Goal: Check status

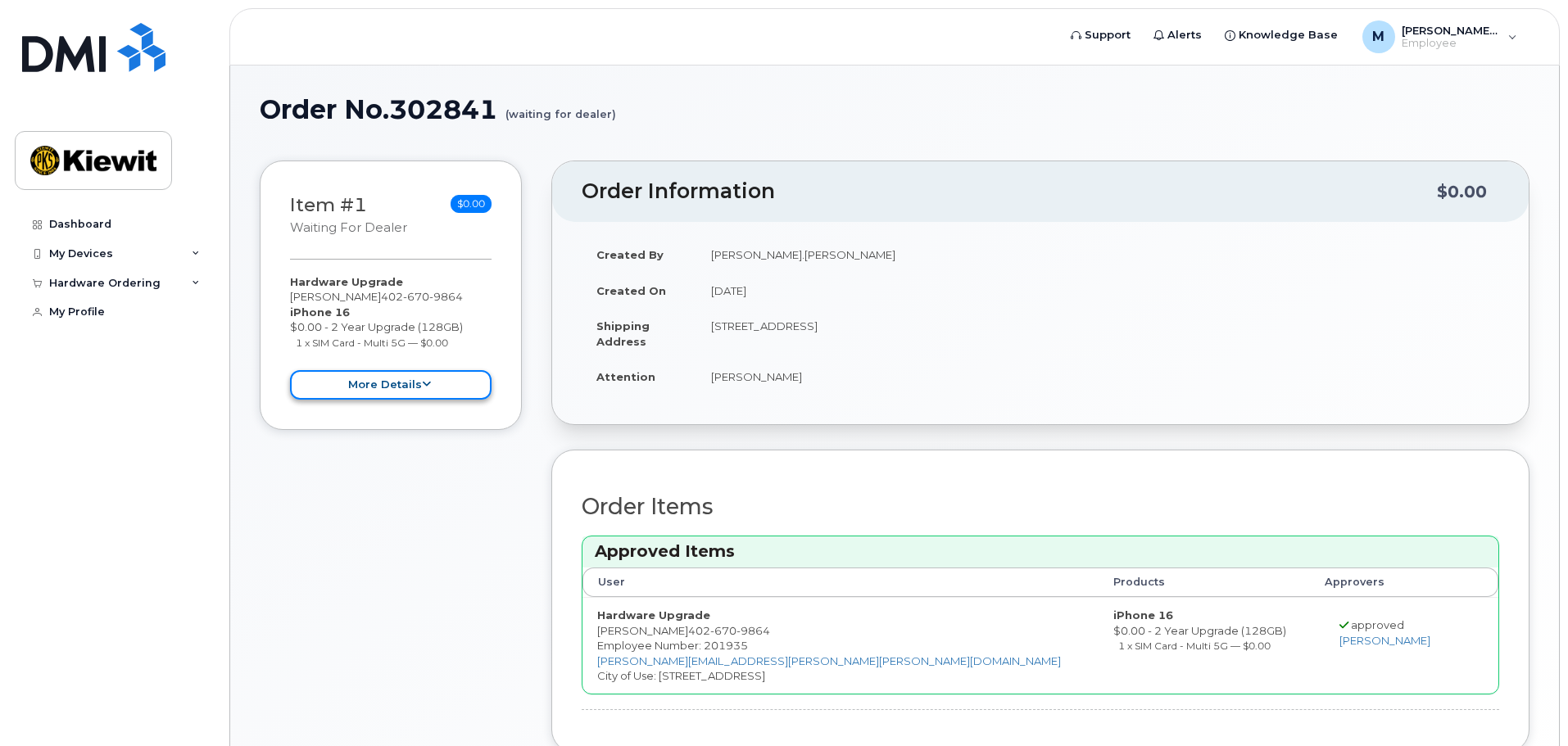
click at [415, 385] on button "more details" at bounding box center [391, 385] width 202 height 31
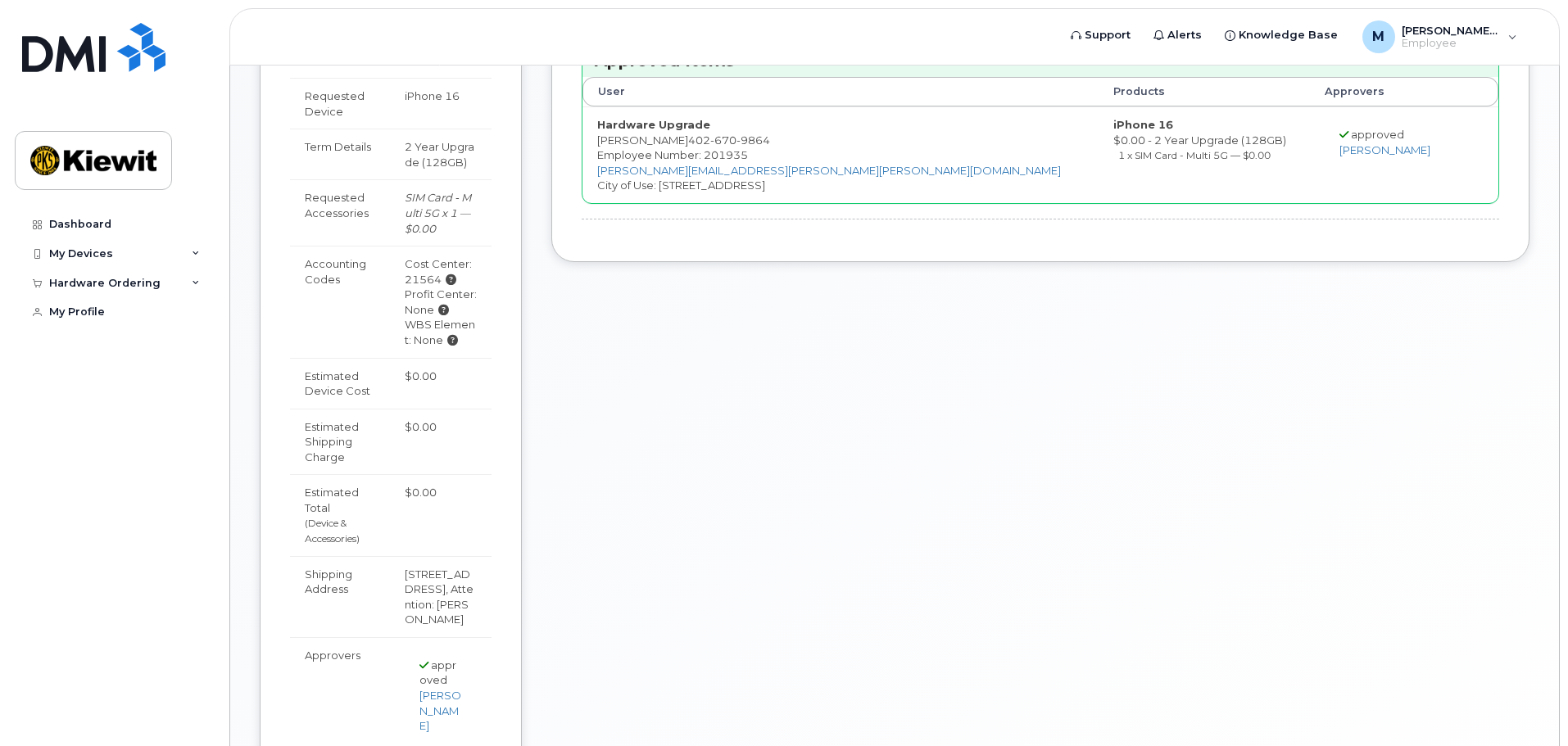
scroll to position [648, 0]
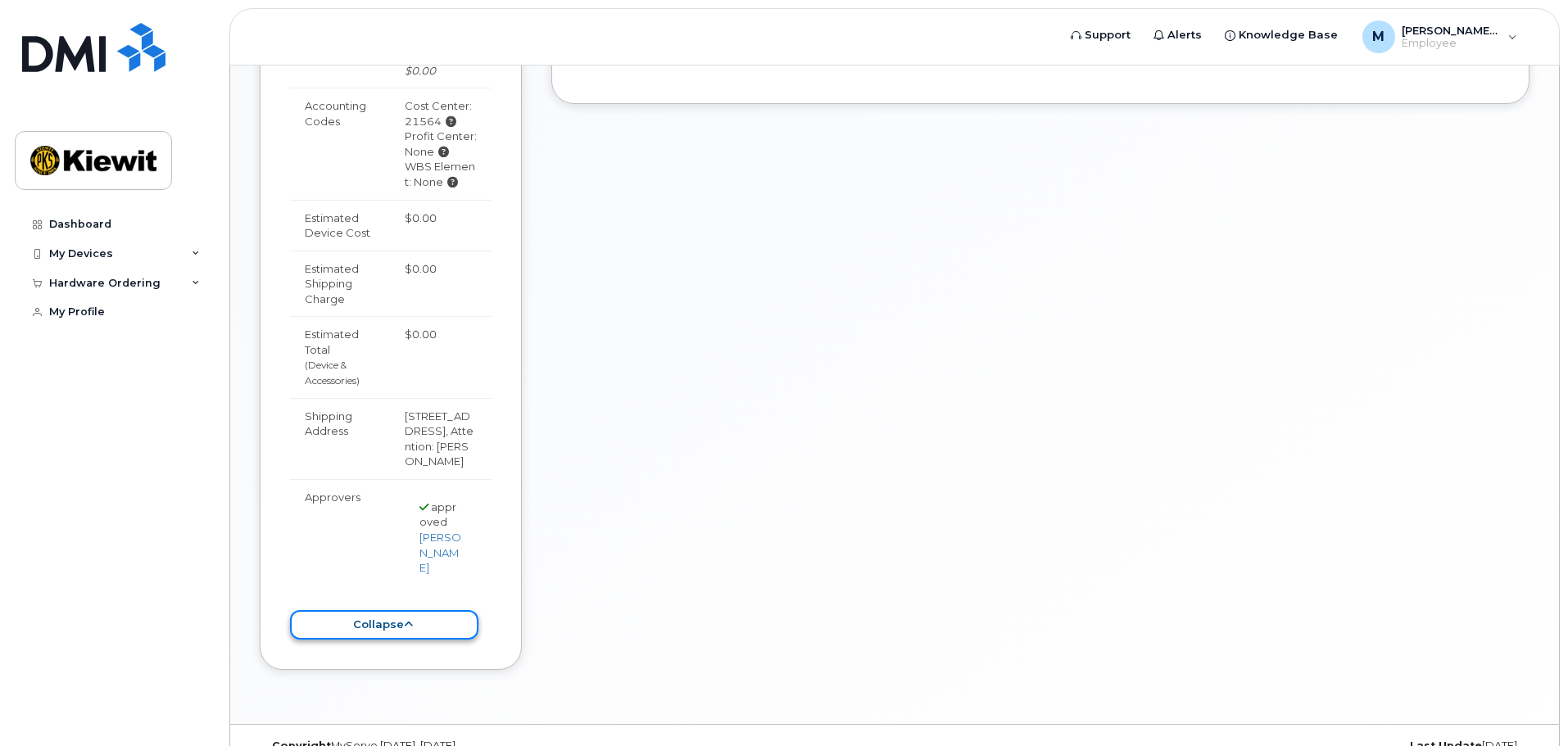
click at [396, 610] on button "collapse" at bounding box center [384, 624] width 189 height 31
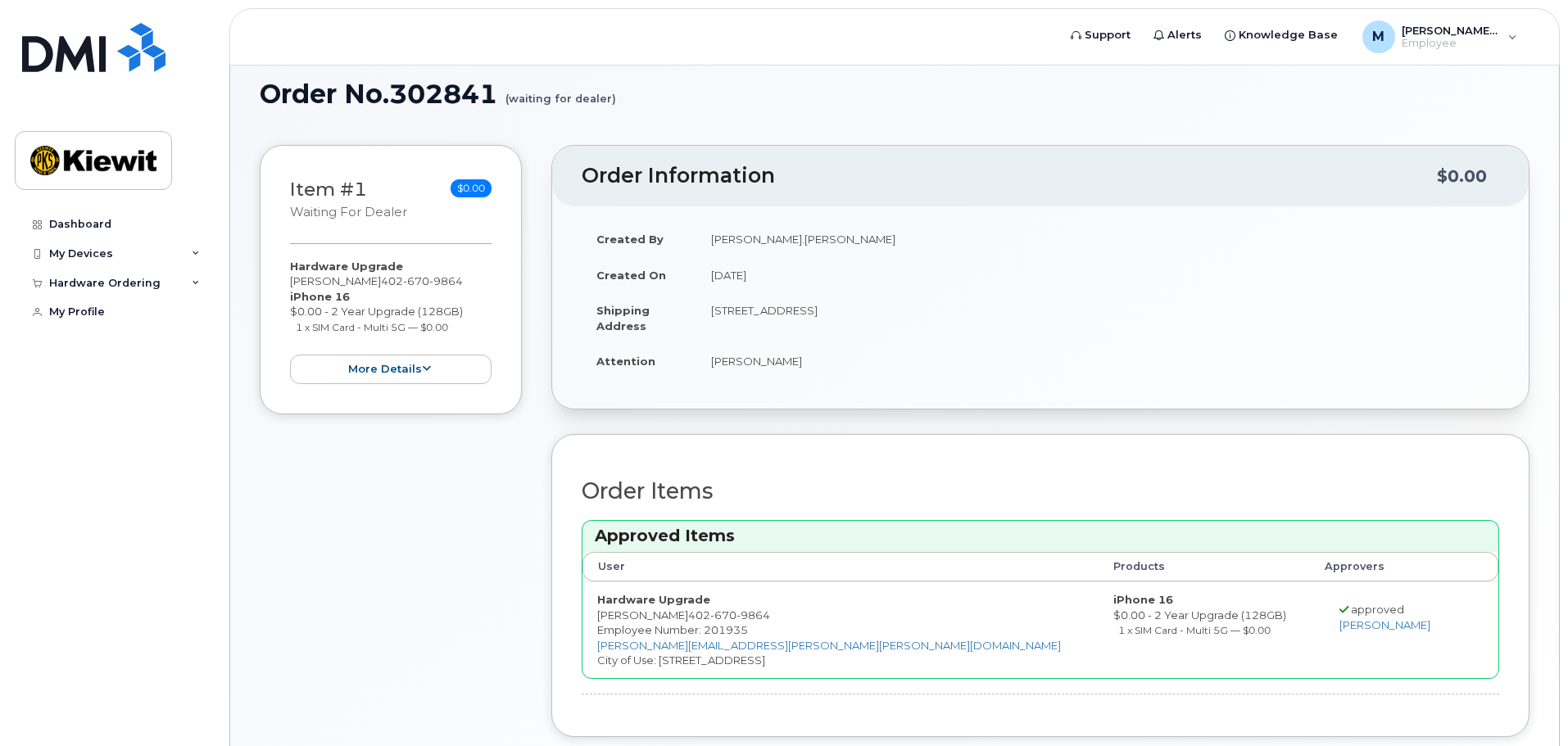
scroll to position [0, 0]
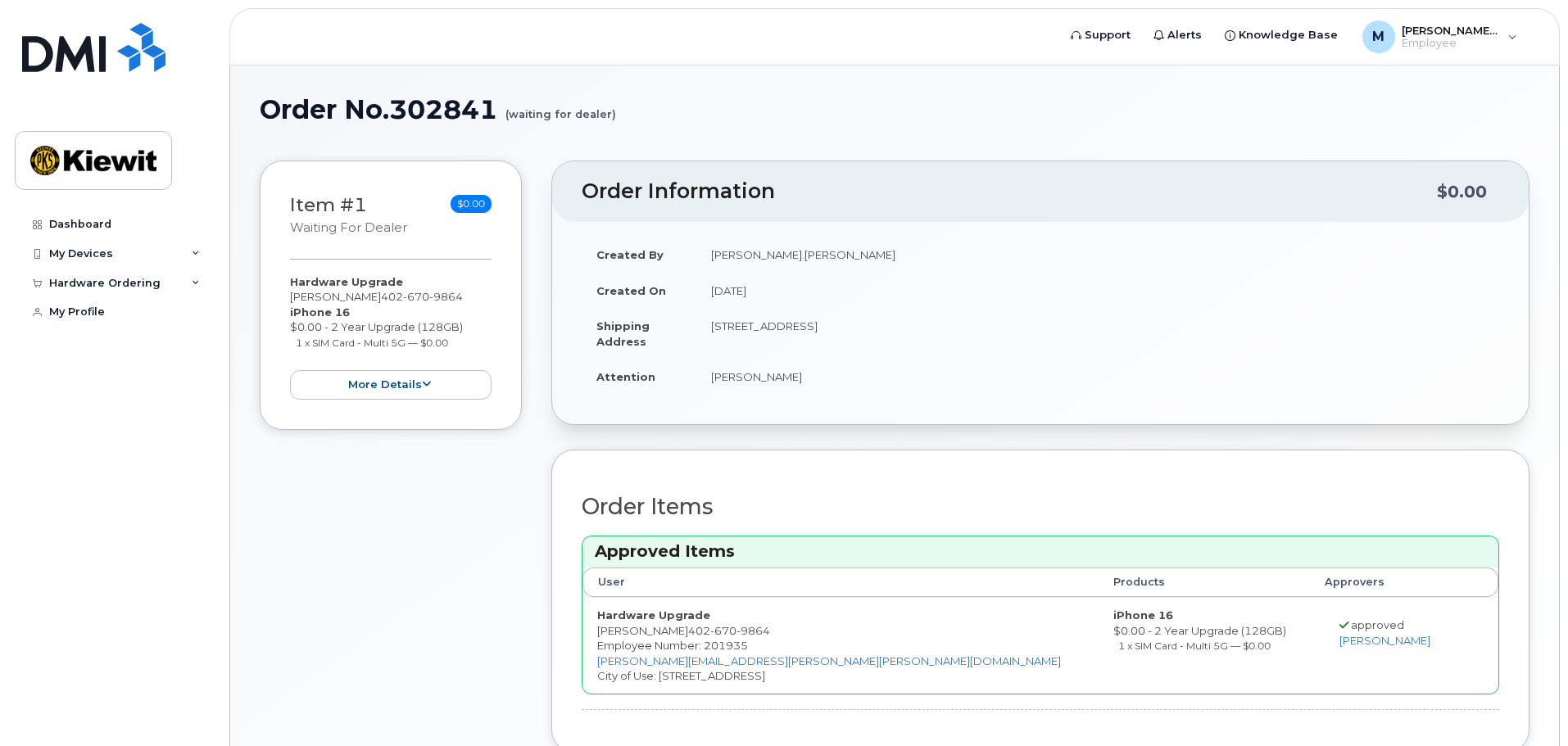
click at [342, 206] on h3 "Item #1 waiting for dealer" at bounding box center [348, 216] width 117 height 41
click at [97, 231] on link "Dashboard" at bounding box center [114, 224] width 199 height 30
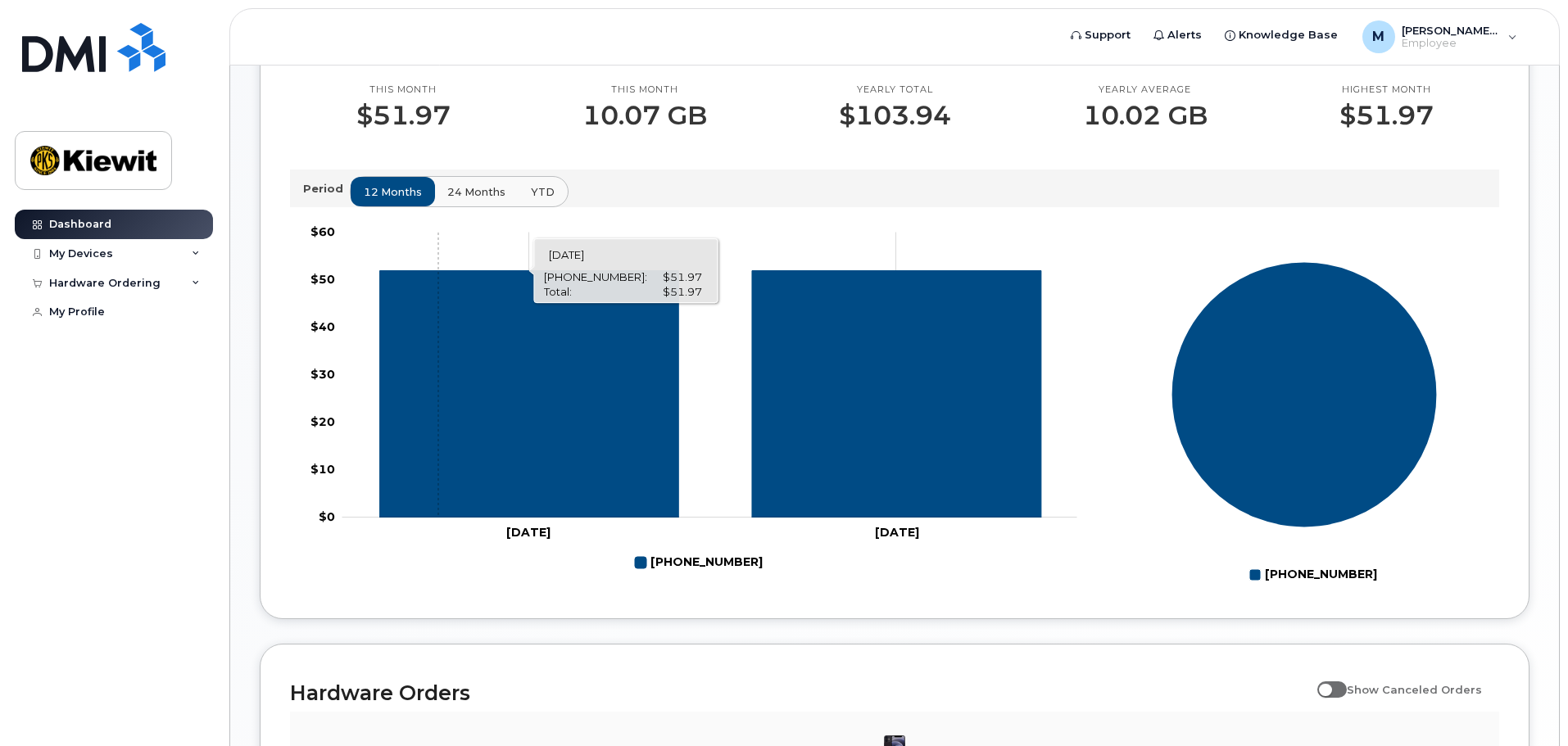
scroll to position [409, 0]
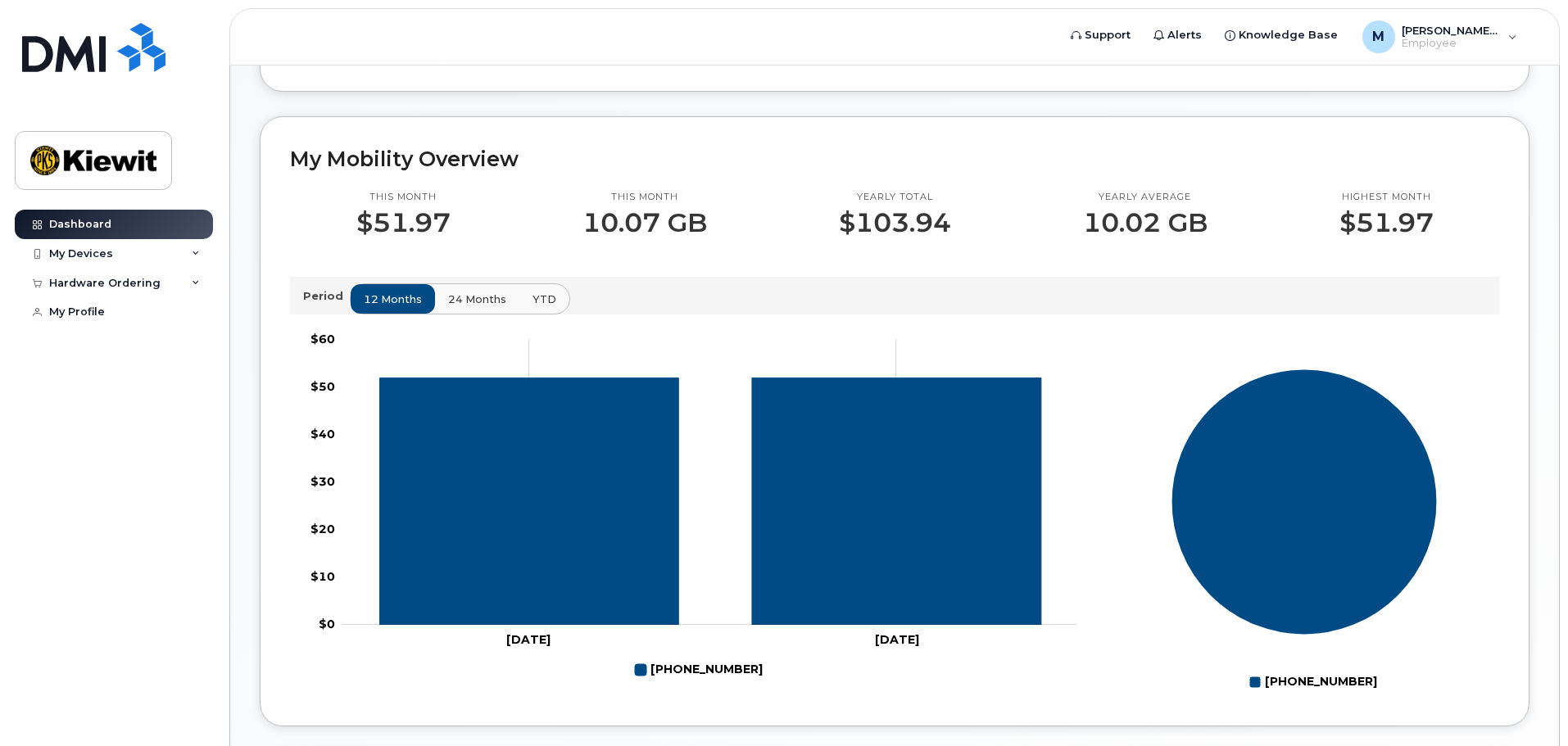
click at [487, 291] on span "24 months" at bounding box center [477, 299] width 58 height 16
click at [535, 293] on span "YTD" at bounding box center [543, 299] width 24 height 16
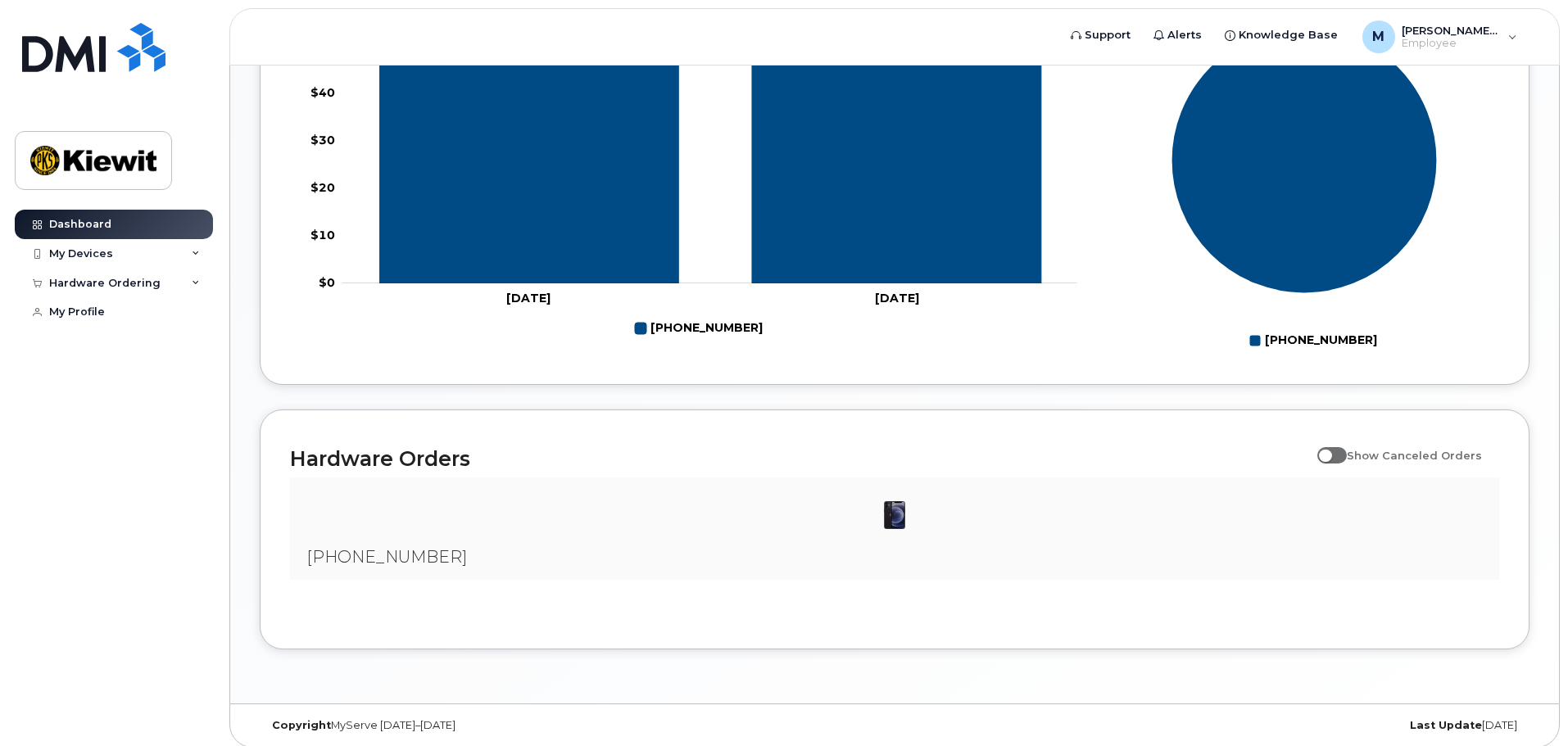
scroll to position [761, 0]
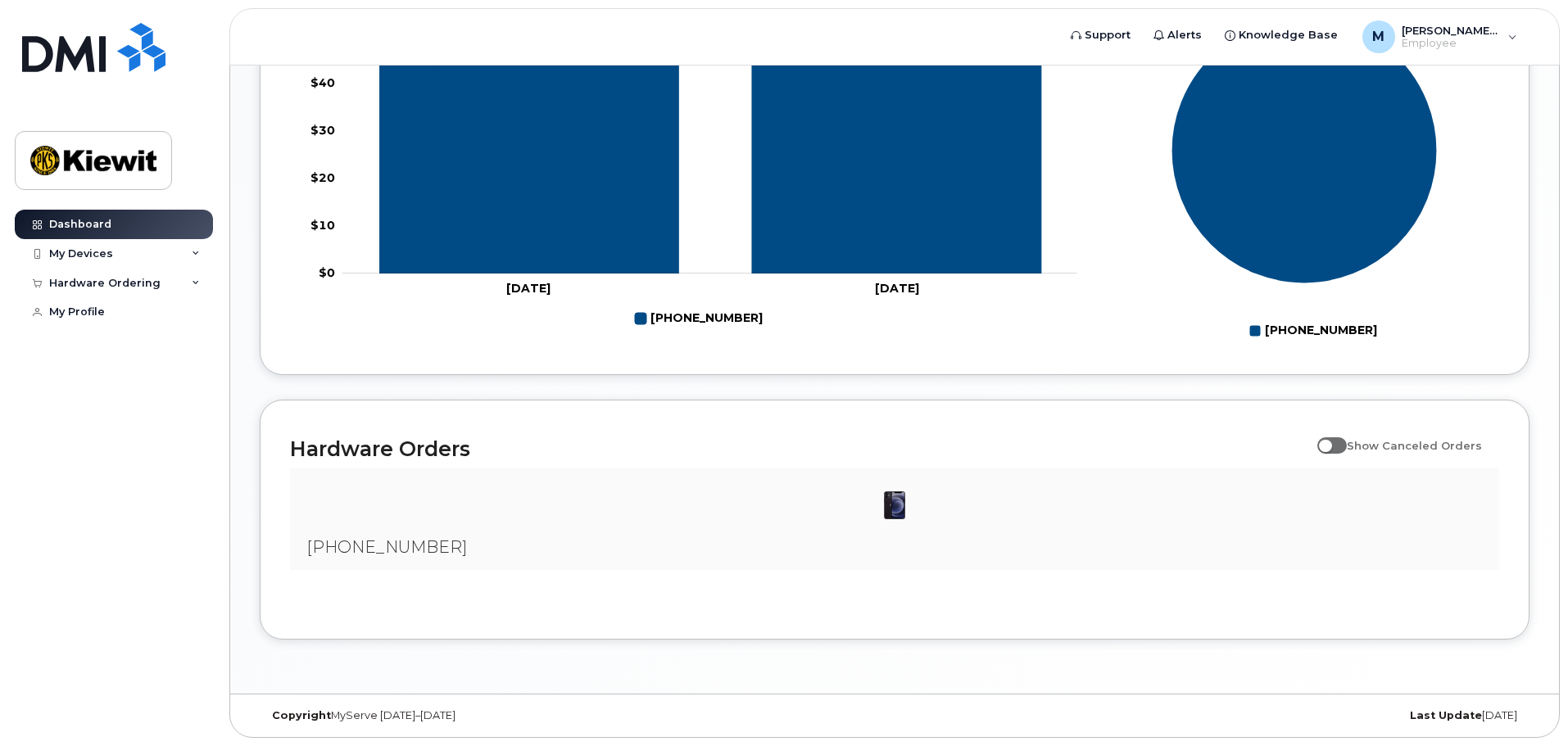
click at [880, 490] on img at bounding box center [894, 505] width 33 height 33
click at [396, 540] on span "[PHONE_NUMBER]" at bounding box center [386, 547] width 161 height 20
click at [884, 497] on img at bounding box center [894, 505] width 33 height 33
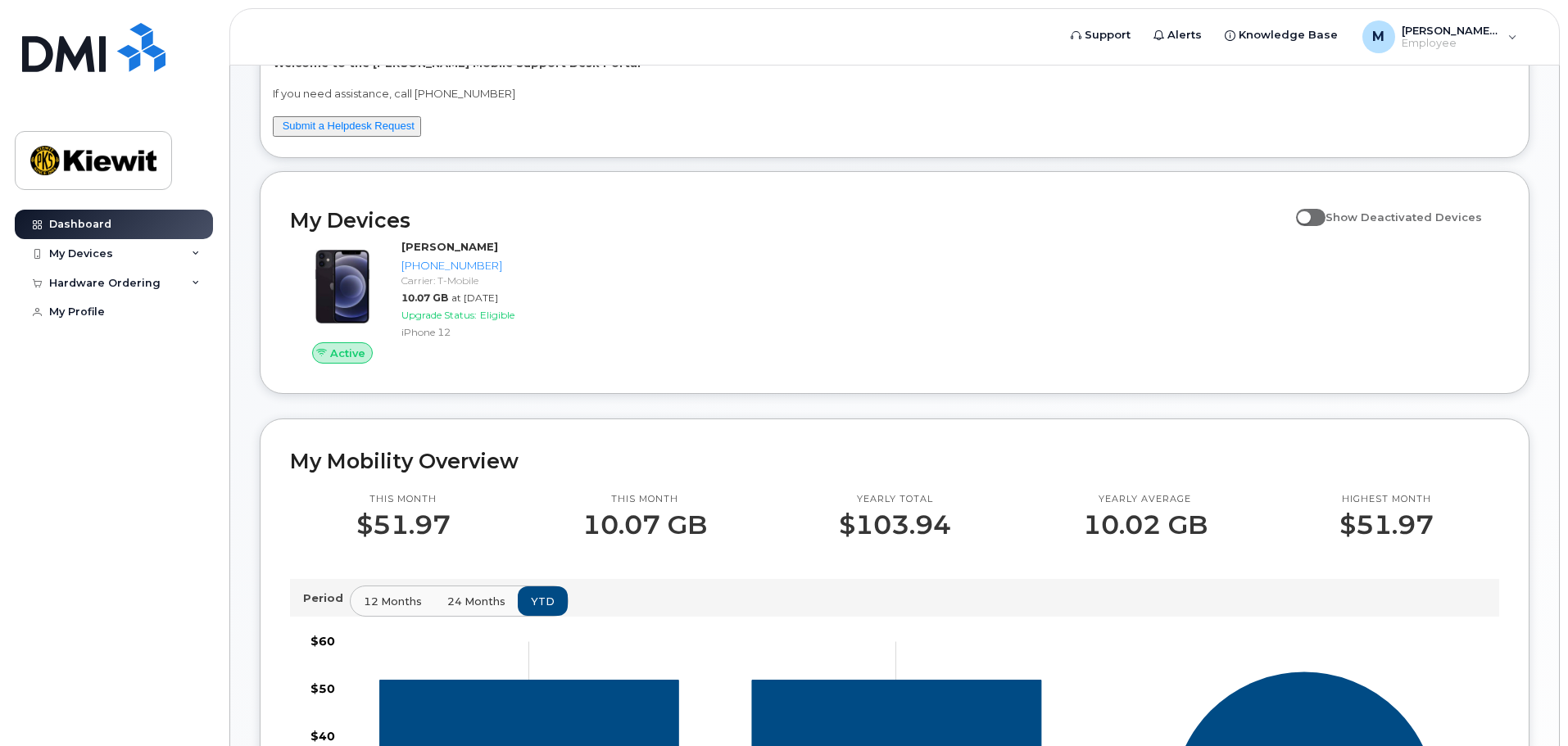
scroll to position [106, 0]
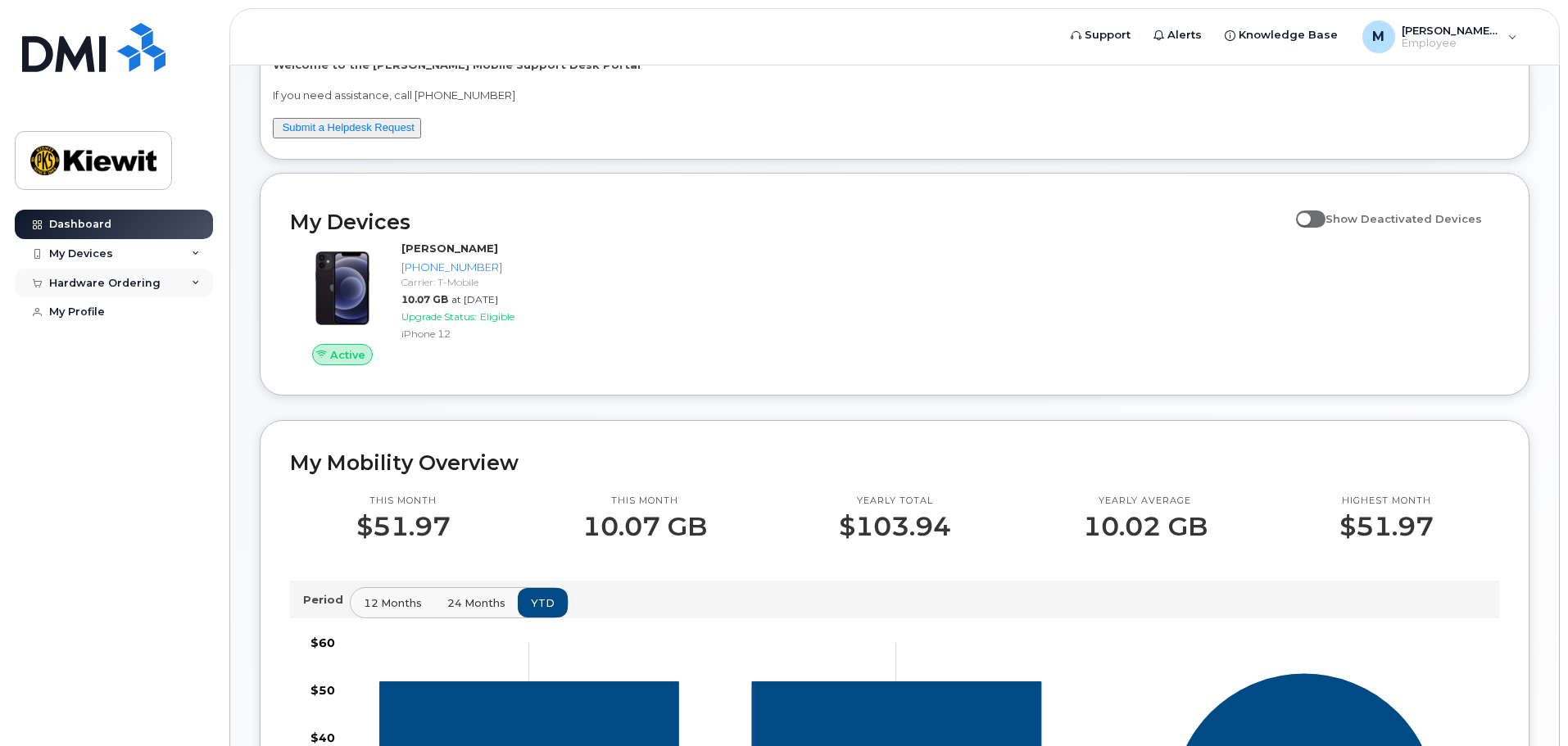
click at [172, 278] on div "Hardware Ordering" at bounding box center [114, 284] width 199 height 30
click at [100, 312] on div "My Orders" at bounding box center [85, 313] width 59 height 15
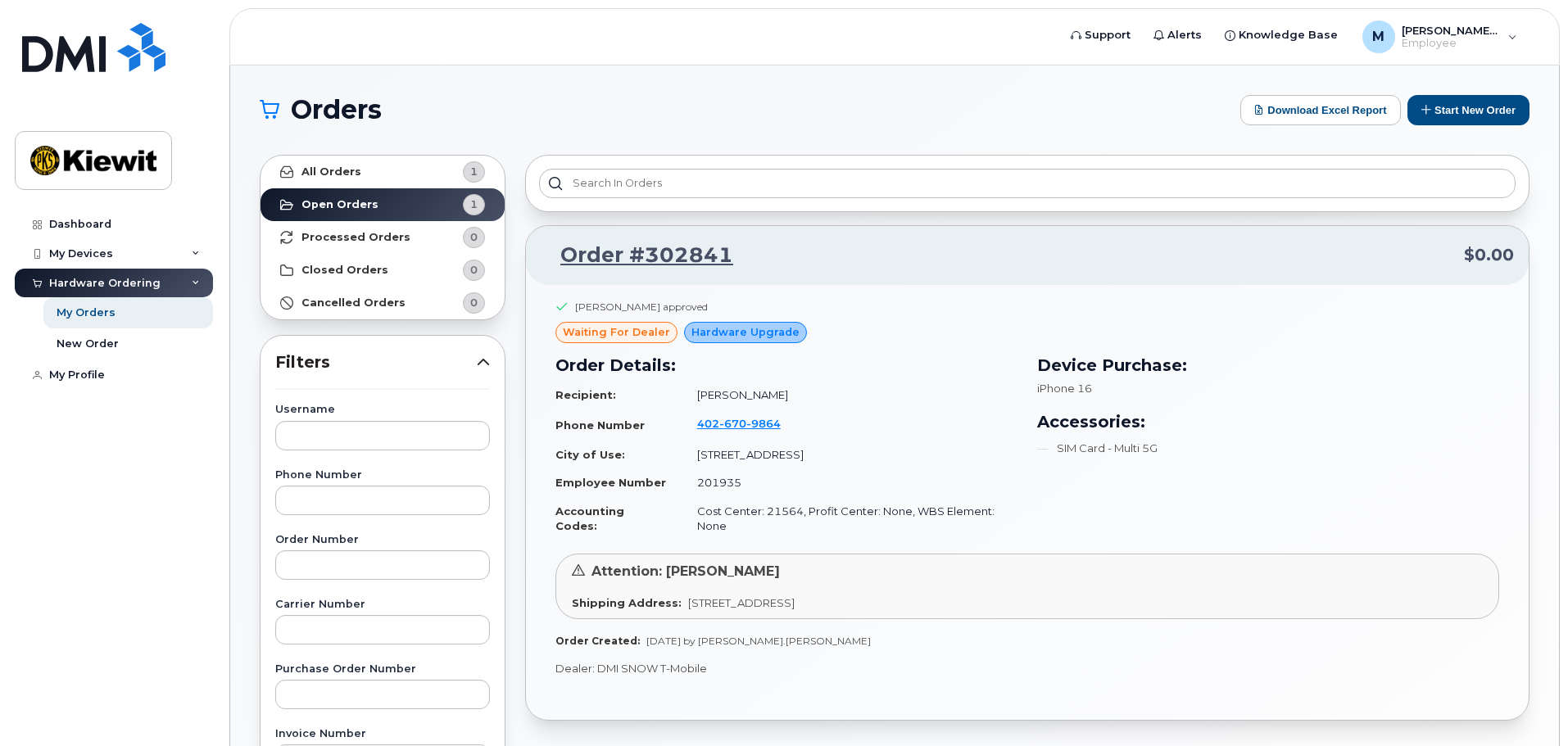
click at [650, 332] on span "waiting for dealer" at bounding box center [616, 332] width 108 height 16
click at [343, 203] on strong "Open Orders" at bounding box center [339, 205] width 77 height 13
